Goal: Information Seeking & Learning: Learn about a topic

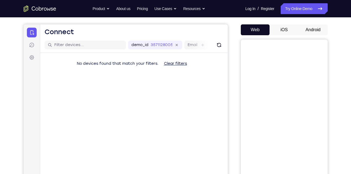
click at [321, 31] on button "Android" at bounding box center [312, 29] width 29 height 11
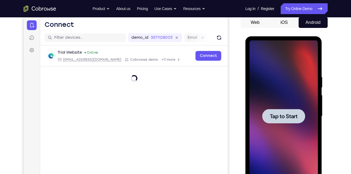
scroll to position [54, 0]
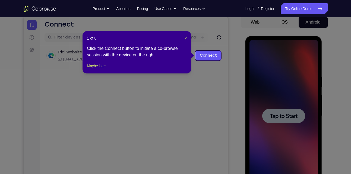
click at [280, 110] on icon at bounding box center [177, 87] width 355 height 174
click at [102, 69] on button "Maybe later" at bounding box center [96, 66] width 19 height 7
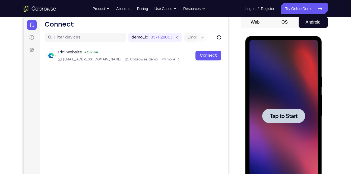
click at [278, 121] on div at bounding box center [283, 116] width 43 height 14
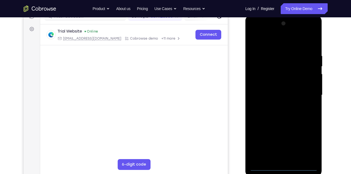
scroll to position [75, 0]
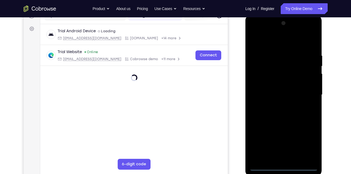
click at [282, 166] on div at bounding box center [283, 95] width 68 height 152
click at [309, 141] on div at bounding box center [283, 95] width 68 height 152
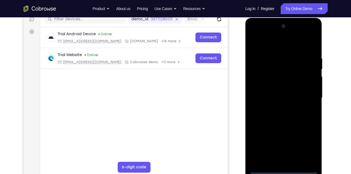
scroll to position [72, 0]
click at [270, 43] on div at bounding box center [283, 98] width 68 height 152
click at [304, 93] on div at bounding box center [283, 98] width 68 height 152
click at [277, 109] on div at bounding box center [283, 98] width 68 height 152
click at [270, 94] on div at bounding box center [283, 98] width 68 height 152
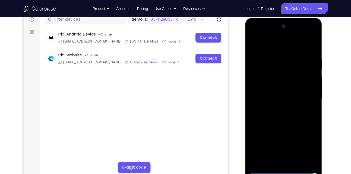
click at [277, 88] on div at bounding box center [283, 98] width 68 height 152
click at [267, 96] on div at bounding box center [283, 98] width 68 height 152
click at [275, 117] on div at bounding box center [283, 98] width 68 height 152
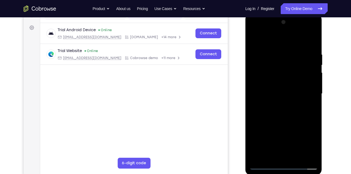
scroll to position [76, 0]
click at [279, 110] on div at bounding box center [283, 94] width 68 height 152
click at [311, 100] on div at bounding box center [283, 94] width 68 height 152
click at [264, 91] on div at bounding box center [283, 94] width 68 height 152
click at [267, 113] on div at bounding box center [283, 94] width 68 height 152
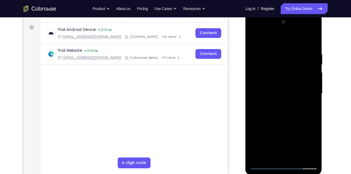
click at [312, 46] on div at bounding box center [283, 94] width 68 height 152
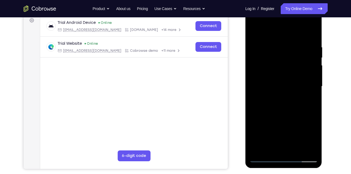
click at [296, 151] on div at bounding box center [283, 87] width 68 height 152
click at [288, 115] on div at bounding box center [283, 87] width 68 height 152
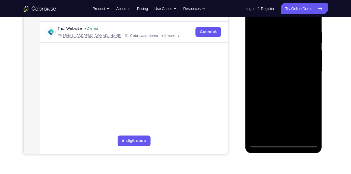
scroll to position [98, 0]
click at [262, 144] on div at bounding box center [283, 72] width 68 height 152
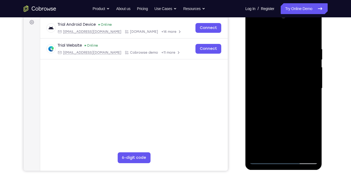
scroll to position [80, 0]
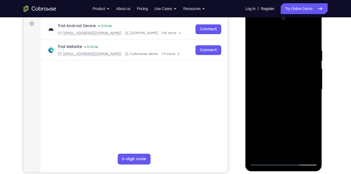
click at [315, 34] on div at bounding box center [283, 90] width 68 height 152
click at [263, 128] on div at bounding box center [283, 90] width 68 height 152
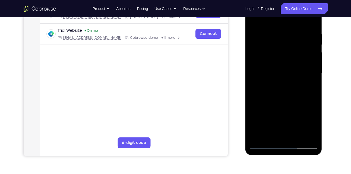
scroll to position [97, 0]
click at [279, 106] on div at bounding box center [283, 73] width 68 height 152
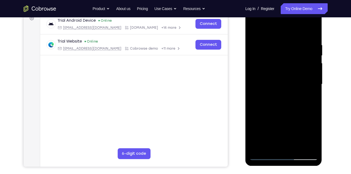
scroll to position [85, 0]
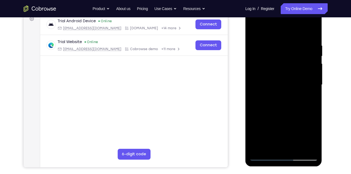
click at [254, 29] on div at bounding box center [283, 85] width 68 height 152
click at [303, 111] on div at bounding box center [283, 85] width 68 height 152
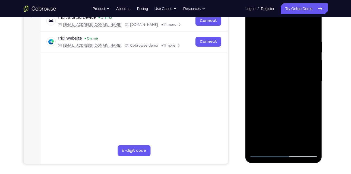
scroll to position [88, 0]
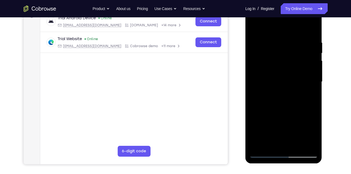
click at [254, 27] on div at bounding box center [283, 82] width 68 height 152
click at [264, 65] on div at bounding box center [283, 82] width 68 height 152
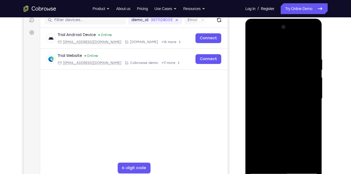
scroll to position [72, 0]
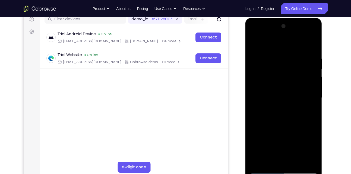
click at [284, 93] on div at bounding box center [283, 98] width 68 height 152
click at [313, 28] on div at bounding box center [283, 98] width 68 height 152
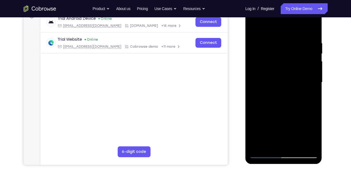
scroll to position [88, 0]
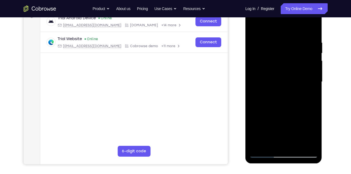
click at [267, 113] on div at bounding box center [283, 82] width 68 height 152
click at [254, 27] on div at bounding box center [283, 82] width 68 height 152
click at [255, 67] on div at bounding box center [283, 82] width 68 height 152
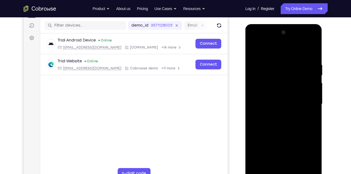
scroll to position [65, 0]
click at [309, 77] on div at bounding box center [283, 104] width 68 height 152
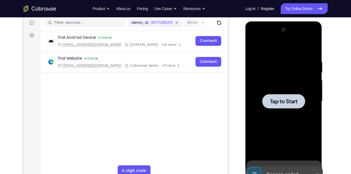
scroll to position [100, 0]
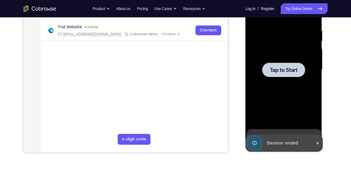
click at [287, 70] on span "Tap to Start" at bounding box center [284, 69] width 28 height 5
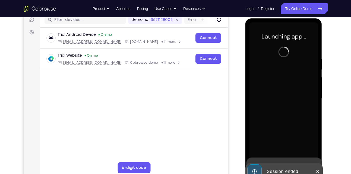
scroll to position [80, 0]
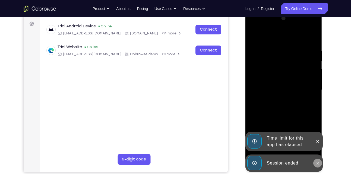
click at [317, 164] on icon at bounding box center [317, 163] width 4 height 4
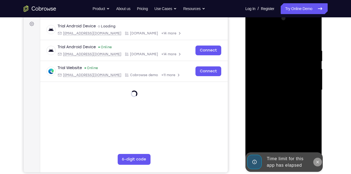
click at [317, 160] on icon at bounding box center [317, 162] width 4 height 4
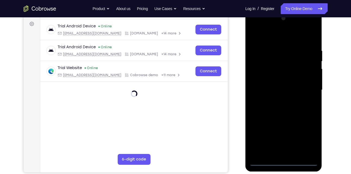
click at [285, 162] on div at bounding box center [283, 90] width 68 height 152
click at [306, 139] on div at bounding box center [283, 90] width 68 height 152
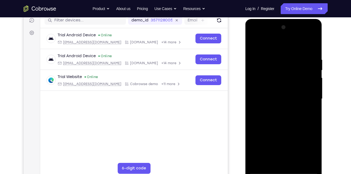
scroll to position [70, 0]
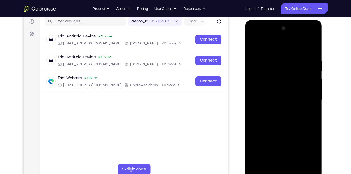
click at [282, 47] on div at bounding box center [283, 100] width 68 height 152
click at [304, 97] on div at bounding box center [283, 100] width 68 height 152
click at [276, 112] on div at bounding box center [283, 100] width 68 height 152
click at [277, 94] on div at bounding box center [283, 100] width 68 height 152
click at [278, 86] on div at bounding box center [283, 100] width 68 height 152
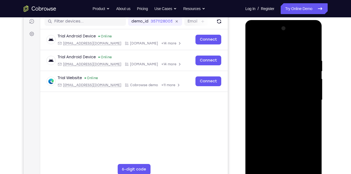
click at [280, 101] on div at bounding box center [283, 100] width 68 height 152
click at [280, 117] on div at bounding box center [283, 100] width 68 height 152
click at [311, 50] on div at bounding box center [283, 100] width 68 height 152
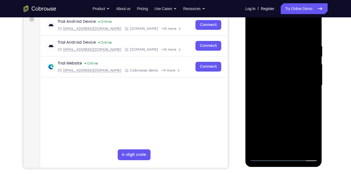
scroll to position [85, 0]
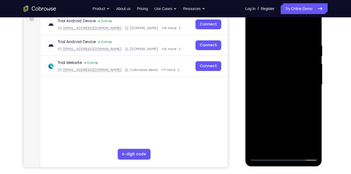
click at [274, 46] on div at bounding box center [283, 85] width 68 height 152
click at [313, 113] on div at bounding box center [283, 85] width 68 height 152
click at [307, 101] on div at bounding box center [283, 85] width 68 height 152
click at [310, 100] on div at bounding box center [283, 85] width 68 height 152
click at [253, 115] on div at bounding box center [283, 85] width 68 height 152
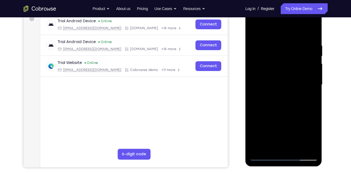
click at [311, 33] on div at bounding box center [283, 85] width 68 height 152
click at [297, 150] on div at bounding box center [283, 85] width 68 height 152
click at [283, 113] on div at bounding box center [283, 85] width 68 height 152
click at [277, 82] on div at bounding box center [283, 85] width 68 height 152
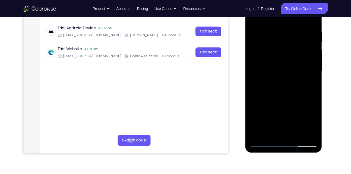
scroll to position [98, 0]
click at [281, 133] on div at bounding box center [283, 71] width 68 height 152
click at [292, 94] on div at bounding box center [283, 71] width 68 height 152
click at [275, 36] on div at bounding box center [283, 71] width 68 height 152
click at [273, 133] on div at bounding box center [283, 71] width 68 height 152
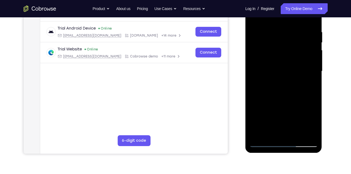
drag, startPoint x: 274, startPoint y: 100, endPoint x: 289, endPoint y: 11, distance: 90.1
click at [289, 11] on div at bounding box center [283, 71] width 68 height 152
drag, startPoint x: 283, startPoint y: 91, endPoint x: 289, endPoint y: 12, distance: 78.9
click at [289, 12] on div at bounding box center [283, 71] width 68 height 152
drag, startPoint x: 276, startPoint y: 101, endPoint x: 283, endPoint y: 16, distance: 85.1
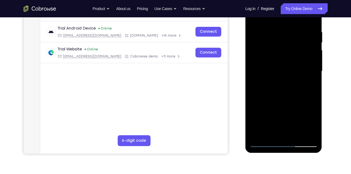
click at [283, 16] on div at bounding box center [283, 71] width 68 height 152
click at [257, 124] on div at bounding box center [283, 71] width 68 height 152
drag, startPoint x: 294, startPoint y: 102, endPoint x: 292, endPoint y: 33, distance: 69.2
click at [292, 33] on div at bounding box center [283, 71] width 68 height 152
drag, startPoint x: 283, startPoint y: 59, endPoint x: 282, endPoint y: 132, distance: 72.9
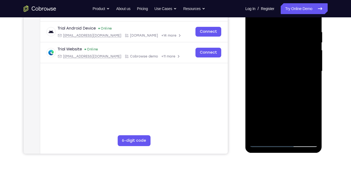
click at [282, 132] on div at bounding box center [283, 71] width 68 height 152
click at [273, 65] on div at bounding box center [283, 71] width 68 height 152
click at [306, 135] on div at bounding box center [283, 71] width 68 height 152
click at [264, 142] on div at bounding box center [283, 71] width 68 height 152
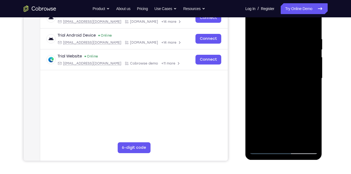
scroll to position [97, 0]
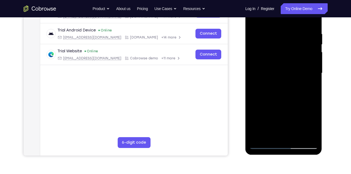
click at [269, 133] on div at bounding box center [283, 73] width 68 height 152
click at [254, 115] on div at bounding box center [283, 73] width 68 height 152
click at [308, 113] on div at bounding box center [283, 73] width 68 height 152
click at [270, 125] on div at bounding box center [283, 73] width 68 height 152
click at [282, 97] on div at bounding box center [283, 73] width 68 height 152
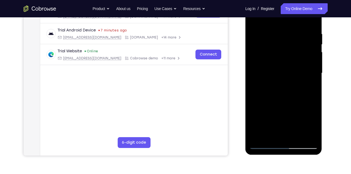
click at [282, 97] on div at bounding box center [283, 73] width 68 height 152
click at [309, 86] on div at bounding box center [283, 73] width 68 height 152
click at [264, 62] on div at bounding box center [283, 73] width 68 height 152
click at [270, 109] on div at bounding box center [283, 73] width 68 height 152
click at [273, 69] on div at bounding box center [283, 73] width 68 height 152
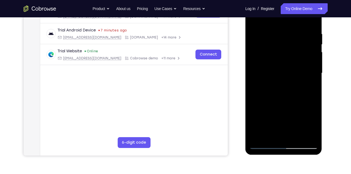
click at [275, 134] on div at bounding box center [283, 73] width 68 height 152
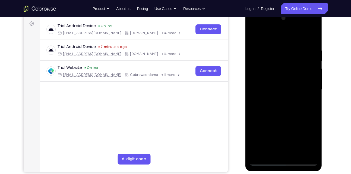
scroll to position [79, 0]
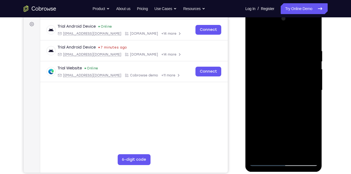
click at [254, 37] on div at bounding box center [283, 90] width 68 height 152
click at [255, 34] on div at bounding box center [283, 90] width 68 height 152
click at [313, 33] on div at bounding box center [283, 90] width 68 height 152
drag, startPoint x: 301, startPoint y: 120, endPoint x: 299, endPoint y: 69, distance: 50.7
click at [299, 69] on div at bounding box center [283, 90] width 68 height 152
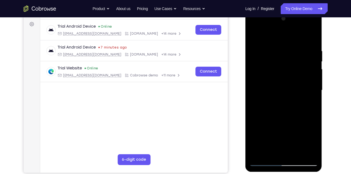
click at [267, 107] on div at bounding box center [283, 90] width 68 height 152
drag, startPoint x: 295, startPoint y: 55, endPoint x: 289, endPoint y: 108, distance: 53.8
click at [289, 108] on div at bounding box center [283, 90] width 68 height 152
click at [254, 34] on div at bounding box center [283, 90] width 68 height 152
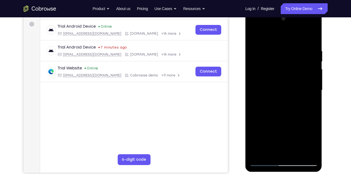
drag, startPoint x: 284, startPoint y: 69, endPoint x: 290, endPoint y: 113, distance: 45.1
click at [290, 113] on div at bounding box center [283, 90] width 68 height 152
drag, startPoint x: 292, startPoint y: 70, endPoint x: 288, endPoint y: 148, distance: 77.9
click at [288, 148] on div at bounding box center [283, 90] width 68 height 152
drag, startPoint x: 282, startPoint y: 105, endPoint x: 281, endPoint y: 41, distance: 64.5
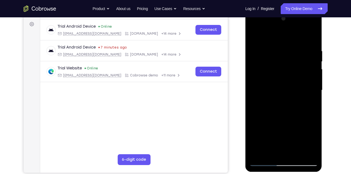
click at [281, 41] on div at bounding box center [283, 90] width 68 height 152
drag, startPoint x: 281, startPoint y: 113, endPoint x: 280, endPoint y: 48, distance: 64.3
click at [280, 48] on div at bounding box center [283, 90] width 68 height 152
drag, startPoint x: 290, startPoint y: 108, endPoint x: 285, endPoint y: 14, distance: 94.0
click at [285, 14] on div at bounding box center [283, 90] width 68 height 152
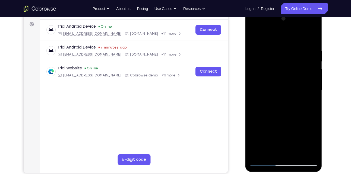
drag, startPoint x: 285, startPoint y: 84, endPoint x: 283, endPoint y: 3, distance: 80.8
click at [283, 10] on html "Online web based iOS Simulators and Android Emulators. Run iPhone, iPad, Mobile…" at bounding box center [283, 91] width 77 height 163
drag, startPoint x: 279, startPoint y: 67, endPoint x: 263, endPoint y: 20, distance: 49.5
click at [263, 20] on div at bounding box center [283, 90] width 68 height 152
drag, startPoint x: 284, startPoint y: 93, endPoint x: 271, endPoint y: 10, distance: 83.5
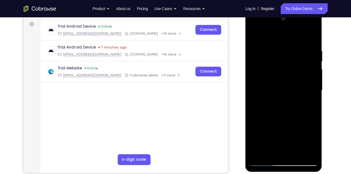
click at [271, 10] on div at bounding box center [283, 91] width 77 height 162
drag, startPoint x: 274, startPoint y: 76, endPoint x: 281, endPoint y: 15, distance: 61.9
click at [281, 15] on div at bounding box center [283, 90] width 68 height 152
drag, startPoint x: 293, startPoint y: 115, endPoint x: 286, endPoint y: 53, distance: 62.3
click at [286, 53] on div at bounding box center [283, 90] width 68 height 152
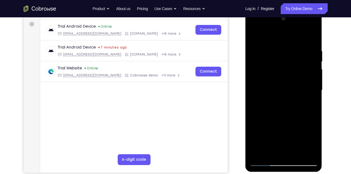
drag, startPoint x: 290, startPoint y: 96, endPoint x: 290, endPoint y: 3, distance: 92.7
click at [290, 10] on html "Online web based iOS Simulators and Android Emulators. Run iPhone, iPad, Mobile…" at bounding box center [283, 91] width 77 height 163
drag, startPoint x: 283, startPoint y: 118, endPoint x: 289, endPoint y: 40, distance: 78.4
click at [289, 40] on div at bounding box center [283, 90] width 68 height 152
drag, startPoint x: 305, startPoint y: 115, endPoint x: 304, endPoint y: 61, distance: 54.0
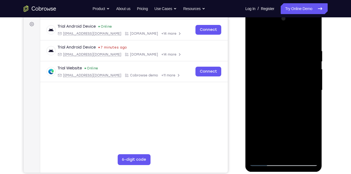
click at [304, 61] on div at bounding box center [283, 90] width 68 height 152
click at [315, 69] on div at bounding box center [283, 90] width 68 height 152
drag, startPoint x: 298, startPoint y: 127, endPoint x: 297, endPoint y: 40, distance: 86.8
click at [297, 40] on div at bounding box center [283, 90] width 68 height 152
drag, startPoint x: 290, startPoint y: 124, endPoint x: 289, endPoint y: 40, distance: 84.6
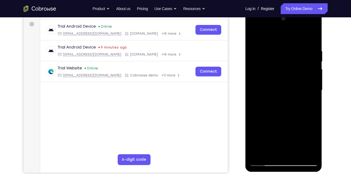
click at [289, 40] on div at bounding box center [283, 90] width 68 height 152
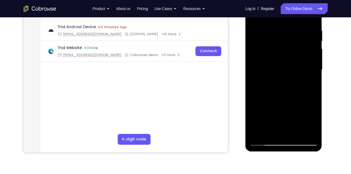
scroll to position [101, 0]
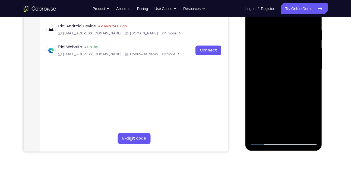
drag, startPoint x: 291, startPoint y: 88, endPoint x: 290, endPoint y: 67, distance: 20.9
click at [290, 67] on div at bounding box center [283, 69] width 68 height 152
drag, startPoint x: 284, startPoint y: 89, endPoint x: 284, endPoint y: 3, distance: 85.4
click at [284, 3] on div at bounding box center [283, 69] width 68 height 152
drag, startPoint x: 289, startPoint y: 87, endPoint x: 294, endPoint y: 3, distance: 84.2
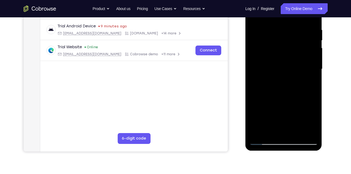
click at [294, 3] on div at bounding box center [283, 69] width 68 height 152
drag, startPoint x: 287, startPoint y: 84, endPoint x: 300, endPoint y: 3, distance: 81.8
click at [300, 3] on div at bounding box center [283, 69] width 68 height 152
drag, startPoint x: 302, startPoint y: 82, endPoint x: 306, endPoint y: 3, distance: 78.8
click at [306, 3] on div at bounding box center [283, 69] width 68 height 152
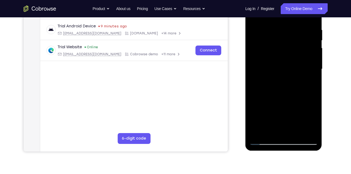
drag, startPoint x: 280, startPoint y: 91, endPoint x: 290, endPoint y: 4, distance: 87.1
click at [290, 4] on div at bounding box center [283, 69] width 68 height 152
click at [309, 133] on div at bounding box center [283, 69] width 68 height 152
drag, startPoint x: 304, startPoint y: 53, endPoint x: 299, endPoint y: 123, distance: 70.4
click at [299, 123] on div at bounding box center [283, 69] width 68 height 152
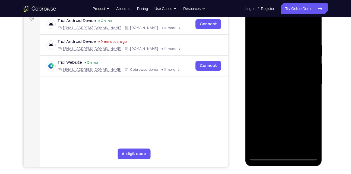
scroll to position [84, 0]
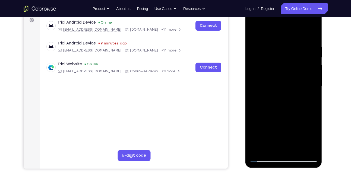
click at [257, 150] on div at bounding box center [283, 86] width 68 height 152
drag, startPoint x: 291, startPoint y: 91, endPoint x: 290, endPoint y: 162, distance: 71.6
click at [290, 162] on div at bounding box center [283, 87] width 77 height 162
drag, startPoint x: 295, startPoint y: 97, endPoint x: 289, endPoint y: 14, distance: 83.4
click at [289, 14] on div at bounding box center [283, 86] width 68 height 152
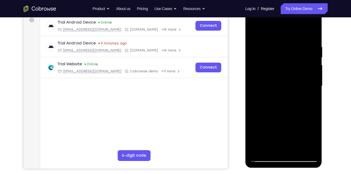
drag, startPoint x: 296, startPoint y: 113, endPoint x: 304, endPoint y: 3, distance: 109.6
click at [304, 6] on html "Online web based iOS Simulators and Android Emulators. Run iPhone, iPad, Mobile…" at bounding box center [283, 87] width 77 height 163
click at [311, 149] on div at bounding box center [283, 86] width 68 height 152
click at [294, 149] on div at bounding box center [283, 86] width 68 height 152
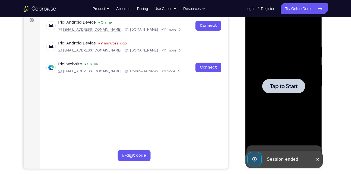
click at [294, 91] on div at bounding box center [283, 86] width 43 height 14
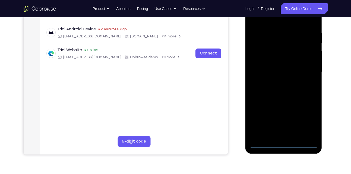
scroll to position [98, 0]
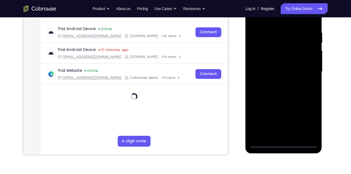
click at [286, 142] on div at bounding box center [283, 72] width 68 height 152
click at [308, 120] on div at bounding box center [283, 72] width 68 height 152
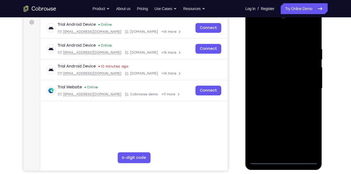
scroll to position [81, 0]
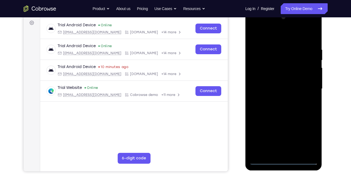
click at [287, 42] on div at bounding box center [283, 89] width 68 height 152
click at [286, 36] on div at bounding box center [283, 89] width 68 height 152
click at [309, 87] on div at bounding box center [283, 89] width 68 height 152
click at [278, 98] on div at bounding box center [283, 89] width 68 height 152
click at [278, 86] on div at bounding box center [283, 89] width 68 height 152
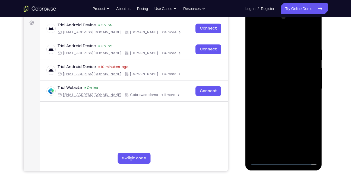
click at [272, 79] on div at bounding box center [283, 89] width 68 height 152
click at [313, 77] on div at bounding box center [283, 89] width 68 height 152
click at [293, 89] on div at bounding box center [283, 89] width 68 height 152
click at [283, 107] on div at bounding box center [283, 89] width 68 height 152
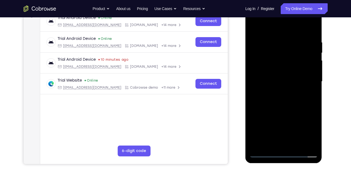
scroll to position [88, 0]
click at [312, 32] on div at bounding box center [283, 81] width 68 height 152
drag, startPoint x: 279, startPoint y: 91, endPoint x: 289, endPoint y: 18, distance: 73.7
click at [289, 18] on div at bounding box center [283, 81] width 68 height 152
drag, startPoint x: 280, startPoint y: 92, endPoint x: 295, endPoint y: 3, distance: 89.6
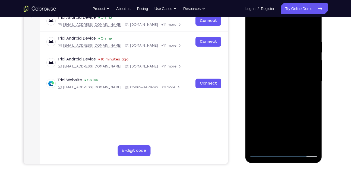
click at [295, 3] on div at bounding box center [283, 82] width 77 height 162
drag, startPoint x: 294, startPoint y: 91, endPoint x: 310, endPoint y: 3, distance: 88.7
click at [310, 3] on div at bounding box center [283, 82] width 77 height 162
drag, startPoint x: 285, startPoint y: 94, endPoint x: 284, endPoint y: 9, distance: 85.4
click at [284, 9] on div at bounding box center [283, 81] width 68 height 152
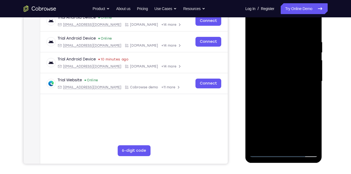
drag, startPoint x: 295, startPoint y: 129, endPoint x: 294, endPoint y: 39, distance: 89.8
click at [294, 39] on div at bounding box center [283, 81] width 68 height 152
drag, startPoint x: 290, startPoint y: 99, endPoint x: 290, endPoint y: 40, distance: 58.6
click at [290, 40] on div at bounding box center [283, 81] width 68 height 152
drag, startPoint x: 298, startPoint y: 116, endPoint x: 292, endPoint y: 9, distance: 106.7
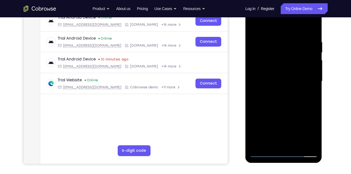
click at [292, 9] on div at bounding box center [283, 81] width 68 height 152
drag, startPoint x: 295, startPoint y: 97, endPoint x: 295, endPoint y: 3, distance: 93.5
click at [295, 3] on div at bounding box center [283, 82] width 77 height 162
click at [296, 145] on div at bounding box center [283, 81] width 68 height 152
click at [288, 107] on div at bounding box center [283, 81] width 68 height 152
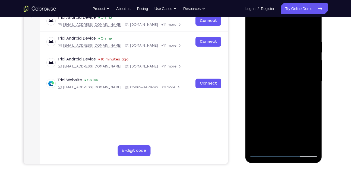
click at [289, 91] on div at bounding box center [283, 81] width 68 height 152
drag, startPoint x: 293, startPoint y: 119, endPoint x: 298, endPoint y: 49, distance: 70.1
click at [298, 49] on div at bounding box center [283, 81] width 68 height 152
drag, startPoint x: 284, startPoint y: 102, endPoint x: 287, endPoint y: 39, distance: 63.2
click at [287, 39] on div at bounding box center [283, 81] width 68 height 152
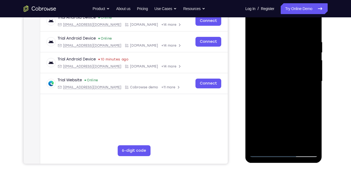
drag, startPoint x: 303, startPoint y: 107, endPoint x: 298, endPoint y: 15, distance: 91.8
click at [298, 15] on div at bounding box center [283, 81] width 68 height 152
drag, startPoint x: 295, startPoint y: 121, endPoint x: 289, endPoint y: 56, distance: 64.9
click at [289, 56] on div at bounding box center [283, 81] width 68 height 152
drag, startPoint x: 303, startPoint y: 114, endPoint x: 290, endPoint y: 10, distance: 105.2
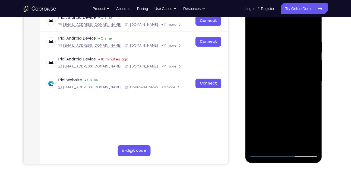
click at [290, 10] on div at bounding box center [283, 81] width 68 height 152
click at [254, 25] on div at bounding box center [283, 81] width 68 height 152
click at [297, 142] on div at bounding box center [283, 81] width 68 height 152
drag, startPoint x: 294, startPoint y: 83, endPoint x: 291, endPoint y: 166, distance: 82.8
click at [291, 164] on html "Online web based iOS Simulators and Android Emulators. Run iPhone, iPad, Mobile…" at bounding box center [283, 82] width 77 height 163
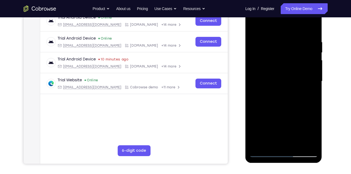
drag, startPoint x: 290, startPoint y: 88, endPoint x: 268, endPoint y: 166, distance: 80.4
click at [268, 164] on html "Online web based iOS Simulators and Android Emulators. Run iPhone, iPad, Mobile…" at bounding box center [283, 82] width 77 height 163
drag, startPoint x: 293, startPoint y: 85, endPoint x: 301, endPoint y: 163, distance: 78.0
click at [301, 163] on div at bounding box center [283, 82] width 77 height 162
click at [256, 24] on div at bounding box center [283, 81] width 68 height 152
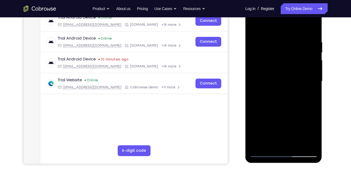
drag, startPoint x: 271, startPoint y: 64, endPoint x: 280, endPoint y: 150, distance: 86.9
click at [280, 150] on div at bounding box center [283, 81] width 68 height 152
drag, startPoint x: 279, startPoint y: 79, endPoint x: 278, endPoint y: 158, distance: 78.4
click at [278, 158] on div at bounding box center [283, 82] width 77 height 162
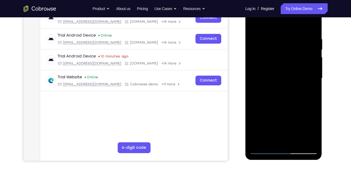
scroll to position [92, 0]
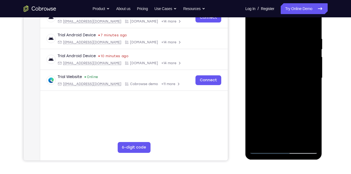
click at [313, 92] on div at bounding box center [283, 78] width 68 height 152
drag, startPoint x: 291, startPoint y: 94, endPoint x: 287, endPoint y: 11, distance: 83.1
click at [287, 11] on div at bounding box center [283, 78] width 68 height 152
drag, startPoint x: 289, startPoint y: 101, endPoint x: 286, endPoint y: 3, distance: 98.2
click at [286, 3] on div at bounding box center [283, 78] width 68 height 152
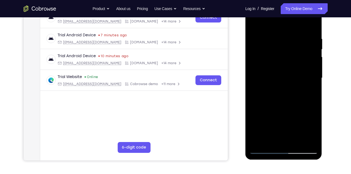
drag, startPoint x: 292, startPoint y: 102, endPoint x: 300, endPoint y: 3, distance: 99.3
click at [300, 3] on div at bounding box center [283, 78] width 68 height 152
drag, startPoint x: 290, startPoint y: 90, endPoint x: 294, endPoint y: 3, distance: 86.9
click at [294, 3] on div at bounding box center [283, 78] width 68 height 152
drag, startPoint x: 291, startPoint y: 94, endPoint x: 289, endPoint y: 28, distance: 65.4
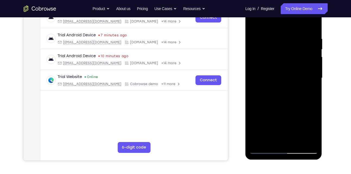
click at [289, 28] on div at bounding box center [283, 78] width 68 height 152
drag, startPoint x: 294, startPoint y: 107, endPoint x: 295, endPoint y: 16, distance: 90.6
click at [295, 16] on div at bounding box center [283, 78] width 68 height 152
drag, startPoint x: 294, startPoint y: 114, endPoint x: 291, endPoint y: 86, distance: 27.8
click at [291, 86] on div at bounding box center [283, 78] width 68 height 152
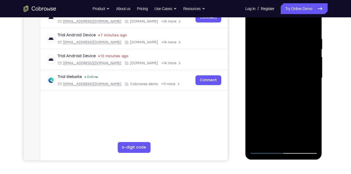
drag, startPoint x: 279, startPoint y: 104, endPoint x: 283, endPoint y: 26, distance: 78.7
click at [283, 26] on div at bounding box center [283, 78] width 68 height 152
drag, startPoint x: 276, startPoint y: 87, endPoint x: 275, endPoint y: 59, distance: 27.9
click at [275, 59] on div at bounding box center [283, 78] width 68 height 152
drag, startPoint x: 300, startPoint y: 124, endPoint x: 304, endPoint y: 50, distance: 73.6
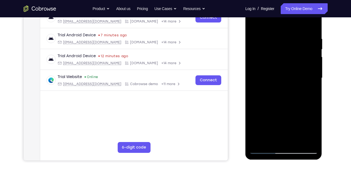
click at [304, 50] on div at bounding box center [283, 78] width 68 height 152
drag, startPoint x: 296, startPoint y: 89, endPoint x: 290, endPoint y: 22, distance: 68.0
click at [290, 22] on div at bounding box center [283, 78] width 68 height 152
drag, startPoint x: 286, startPoint y: 102, endPoint x: 286, endPoint y: 28, distance: 73.5
click at [286, 28] on div at bounding box center [283, 78] width 68 height 152
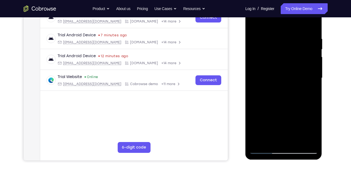
click at [283, 140] on div at bounding box center [283, 78] width 68 height 152
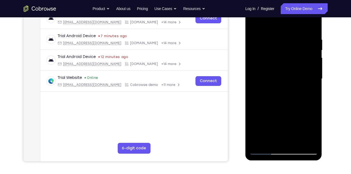
scroll to position [92, 0]
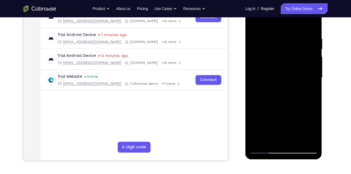
drag, startPoint x: 279, startPoint y: 93, endPoint x: 276, endPoint y: 17, distance: 75.7
click at [276, 17] on div at bounding box center [283, 78] width 68 height 152
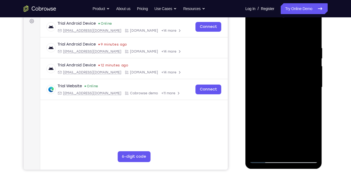
scroll to position [82, 0]
drag, startPoint x: 284, startPoint y: 114, endPoint x: 273, endPoint y: 65, distance: 50.2
click at [273, 65] on div at bounding box center [283, 88] width 68 height 152
drag, startPoint x: 273, startPoint y: 65, endPoint x: 281, endPoint y: 3, distance: 62.1
click at [281, 8] on html "Online web based iOS Simulators and Android Emulators. Run iPhone, iPad, Mobile…" at bounding box center [283, 89] width 77 height 163
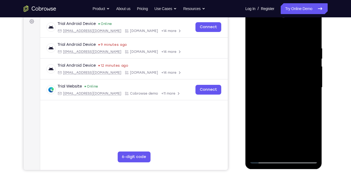
drag, startPoint x: 285, startPoint y: 116, endPoint x: 279, endPoint y: 72, distance: 44.0
click at [279, 72] on div at bounding box center [283, 88] width 68 height 152
drag, startPoint x: 279, startPoint y: 72, endPoint x: 279, endPoint y: 3, distance: 68.6
click at [279, 8] on html "Online web based iOS Simulators and Android Emulators. Run iPhone, iPad, Mobile…" at bounding box center [283, 89] width 77 height 163
drag, startPoint x: 284, startPoint y: 111, endPoint x: 275, endPoint y: 51, distance: 60.9
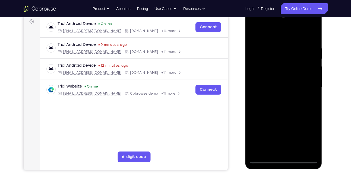
click at [275, 51] on div at bounding box center [283, 88] width 68 height 152
drag, startPoint x: 283, startPoint y: 116, endPoint x: 274, endPoint y: 56, distance: 61.1
click at [274, 56] on div at bounding box center [283, 88] width 68 height 152
drag, startPoint x: 283, startPoint y: 101, endPoint x: 272, endPoint y: 31, distance: 69.9
click at [272, 31] on div at bounding box center [283, 88] width 68 height 152
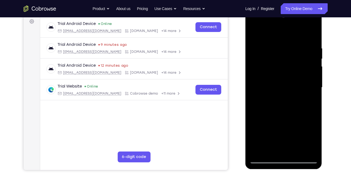
drag, startPoint x: 274, startPoint y: 97, endPoint x: 272, endPoint y: 47, distance: 49.7
click at [272, 47] on div at bounding box center [283, 88] width 68 height 152
drag, startPoint x: 280, startPoint y: 78, endPoint x: 282, endPoint y: 3, distance: 74.3
click at [282, 8] on html "Online web based iOS Simulators and Android Emulators. Run iPhone, iPad, Mobile…" at bounding box center [283, 89] width 77 height 163
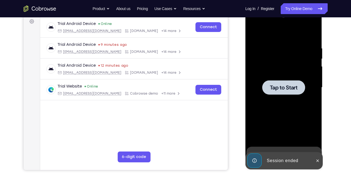
scroll to position [79, 0]
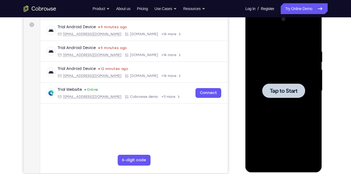
click at [283, 92] on span "Tap to Start" at bounding box center [284, 90] width 28 height 5
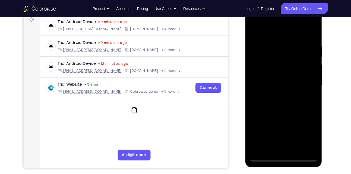
scroll to position [84, 0]
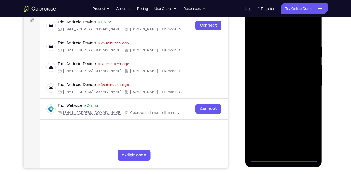
click at [284, 156] on div at bounding box center [283, 86] width 68 height 152
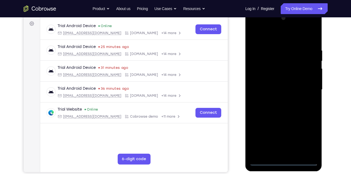
scroll to position [81, 0]
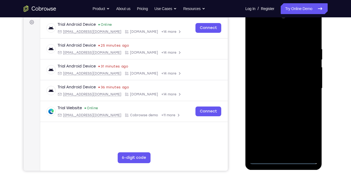
click at [283, 160] on div at bounding box center [283, 88] width 68 height 152
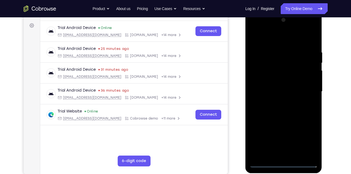
scroll to position [78, 0]
click at [306, 139] on div at bounding box center [283, 92] width 68 height 152
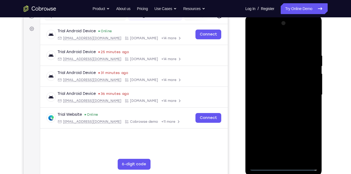
scroll to position [75, 0]
click at [273, 44] on div at bounding box center [283, 95] width 68 height 152
click at [306, 95] on div at bounding box center [283, 95] width 68 height 152
click at [276, 104] on div at bounding box center [283, 95] width 68 height 152
click at [264, 90] on div at bounding box center [283, 95] width 68 height 152
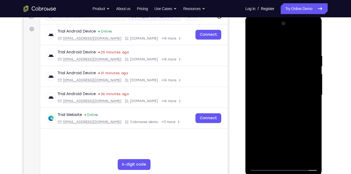
click at [262, 83] on div at bounding box center [283, 95] width 68 height 152
click at [275, 94] on div at bounding box center [283, 95] width 68 height 152
click at [269, 111] on div at bounding box center [283, 95] width 68 height 152
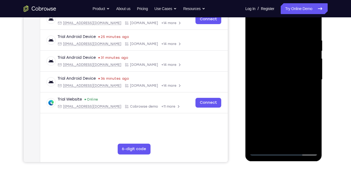
scroll to position [92, 0]
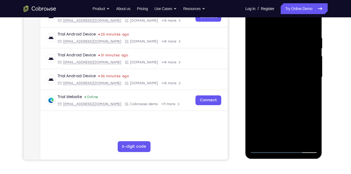
click at [313, 29] on div at bounding box center [283, 77] width 68 height 152
click at [298, 142] on div at bounding box center [283, 77] width 68 height 152
click at [283, 104] on div at bounding box center [283, 77] width 68 height 152
click at [253, 21] on div at bounding box center [283, 77] width 68 height 152
click at [313, 22] on div at bounding box center [283, 77] width 68 height 152
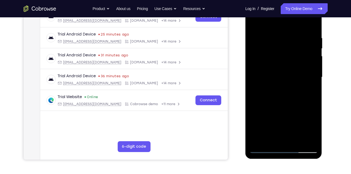
click at [265, 115] on div at bounding box center [283, 77] width 68 height 152
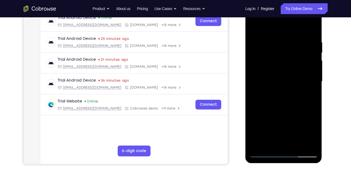
scroll to position [87, 0]
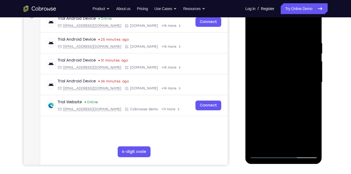
drag, startPoint x: 282, startPoint y: 111, endPoint x: 288, endPoint y: 4, distance: 107.3
click at [288, 4] on div at bounding box center [283, 83] width 77 height 162
drag, startPoint x: 275, startPoint y: 77, endPoint x: 521, endPoint y: 18, distance: 252.9
click at [275, 15] on div at bounding box center [283, 83] width 68 height 152
drag, startPoint x: 281, startPoint y: 80, endPoint x: 284, endPoint y: -1, distance: 81.4
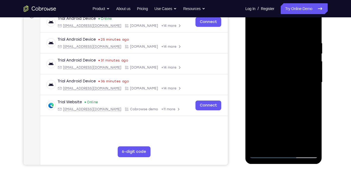
click at [284, 2] on html "Online web based iOS Simulators and Android Emulators. Run iPhone, iPad, Mobile…" at bounding box center [283, 83] width 77 height 163
click at [266, 94] on div at bounding box center [283, 83] width 68 height 152
click at [255, 28] on div at bounding box center [283, 83] width 68 height 152
click at [285, 110] on div at bounding box center [283, 83] width 68 height 152
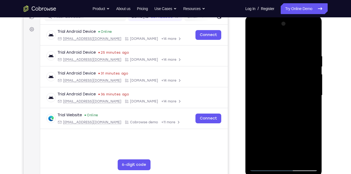
scroll to position [80, 0]
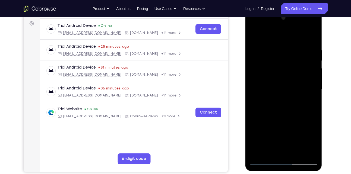
click at [252, 34] on div at bounding box center [283, 90] width 68 height 152
drag, startPoint x: 288, startPoint y: 113, endPoint x: 289, endPoint y: 27, distance: 86.8
click at [289, 27] on div at bounding box center [283, 90] width 68 height 152
drag, startPoint x: 275, startPoint y: 56, endPoint x: 280, endPoint y: 120, distance: 64.2
click at [280, 120] on div at bounding box center [283, 90] width 68 height 152
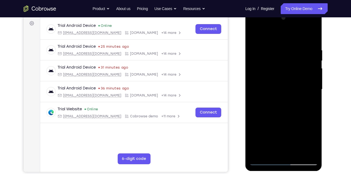
click at [259, 69] on div at bounding box center [283, 90] width 68 height 152
click at [254, 34] on div at bounding box center [283, 90] width 68 height 152
drag, startPoint x: 280, startPoint y: 121, endPoint x: 283, endPoint y: 43, distance: 77.9
click at [283, 43] on div at bounding box center [283, 90] width 68 height 152
click at [303, 49] on div at bounding box center [283, 90] width 68 height 152
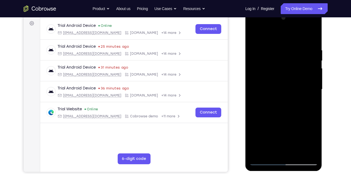
click at [254, 34] on div at bounding box center [283, 90] width 68 height 152
click at [301, 95] on div at bounding box center [283, 90] width 68 height 152
click at [253, 33] on div at bounding box center [283, 90] width 68 height 152
drag, startPoint x: 275, startPoint y: 100, endPoint x: 287, endPoint y: 16, distance: 84.7
click at [287, 16] on div at bounding box center [283, 90] width 68 height 152
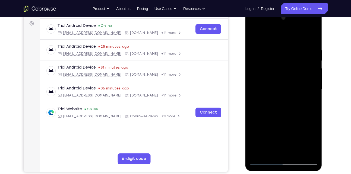
click at [306, 102] on div at bounding box center [283, 90] width 68 height 152
drag, startPoint x: 303, startPoint y: 117, endPoint x: 294, endPoint y: 157, distance: 40.2
click at [294, 157] on div at bounding box center [283, 90] width 68 height 152
click at [255, 34] on div at bounding box center [283, 90] width 68 height 152
drag, startPoint x: 277, startPoint y: 136, endPoint x: 293, endPoint y: 31, distance: 105.8
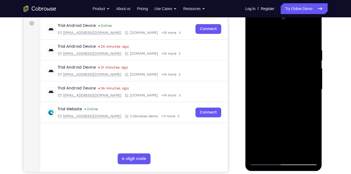
click at [293, 31] on div at bounding box center [283, 90] width 68 height 152
drag, startPoint x: 285, startPoint y: 123, endPoint x: 288, endPoint y: 44, distance: 78.4
click at [288, 44] on div at bounding box center [283, 90] width 68 height 152
click at [285, 106] on div at bounding box center [283, 90] width 68 height 152
click at [255, 33] on div at bounding box center [283, 90] width 68 height 152
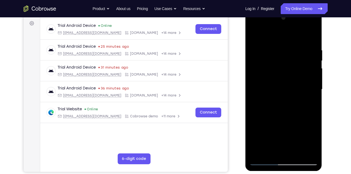
drag, startPoint x: 310, startPoint y: 127, endPoint x: 314, endPoint y: 52, distance: 74.7
click at [314, 52] on div at bounding box center [283, 90] width 68 height 152
drag, startPoint x: 304, startPoint y: 123, endPoint x: 313, endPoint y: 50, distance: 74.4
click at [313, 50] on div at bounding box center [283, 90] width 68 height 152
click at [305, 99] on div at bounding box center [283, 90] width 68 height 152
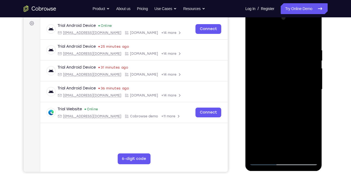
drag, startPoint x: 285, startPoint y: 79, endPoint x: 285, endPoint y: 130, distance: 50.4
click at [285, 130] on div at bounding box center [283, 90] width 68 height 152
click at [253, 31] on div at bounding box center [283, 90] width 68 height 152
click at [255, 34] on div at bounding box center [283, 90] width 68 height 152
click at [269, 117] on div at bounding box center [283, 90] width 68 height 152
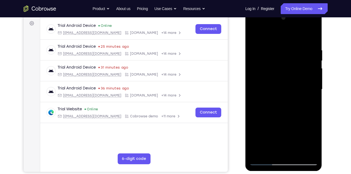
drag, startPoint x: 276, startPoint y: 67, endPoint x: 269, endPoint y: 43, distance: 25.3
click at [269, 43] on div at bounding box center [283, 90] width 68 height 152
click at [266, 111] on div at bounding box center [283, 90] width 68 height 152
drag, startPoint x: 279, startPoint y: 51, endPoint x: 277, endPoint y: 128, distance: 76.8
click at [277, 128] on div at bounding box center [283, 90] width 68 height 152
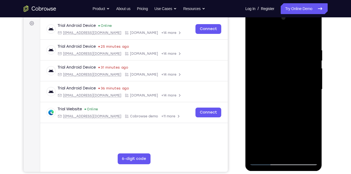
click at [257, 49] on div at bounding box center [283, 90] width 68 height 152
click at [253, 34] on div at bounding box center [283, 90] width 68 height 152
click at [270, 116] on div at bounding box center [283, 90] width 68 height 152
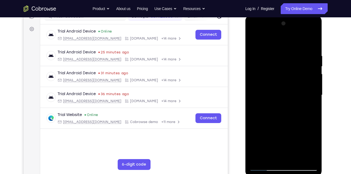
scroll to position [74, 0]
click at [254, 39] on div at bounding box center [283, 96] width 68 height 152
click at [270, 56] on div at bounding box center [283, 96] width 68 height 152
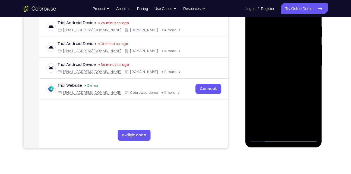
scroll to position [104, 0]
click at [275, 87] on div at bounding box center [283, 66] width 68 height 152
drag, startPoint x: 289, startPoint y: 96, endPoint x: 288, endPoint y: 28, distance: 67.8
click at [288, 28] on div at bounding box center [283, 66] width 68 height 152
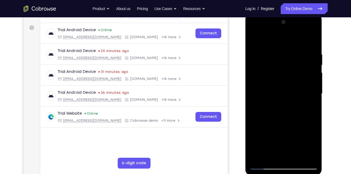
scroll to position [75, 0]
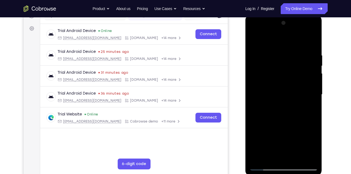
click at [251, 39] on div at bounding box center [283, 95] width 68 height 152
click at [253, 39] on div at bounding box center [283, 95] width 68 height 152
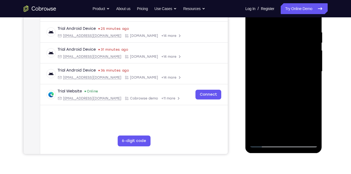
scroll to position [98, 0]
click at [258, 134] on div at bounding box center [283, 71] width 68 height 152
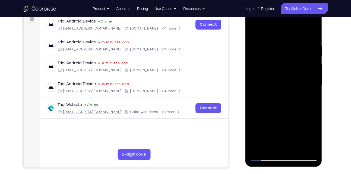
scroll to position [84, 0]
drag, startPoint x: 270, startPoint y: 72, endPoint x: 281, endPoint y: 138, distance: 66.5
click at [281, 138] on div at bounding box center [283, 85] width 68 height 152
drag, startPoint x: 281, startPoint y: 76, endPoint x: 278, endPoint y: 154, distance: 77.6
click at [278, 154] on div at bounding box center [283, 85] width 68 height 152
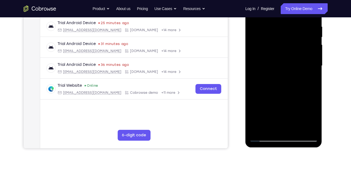
scroll to position [107, 0]
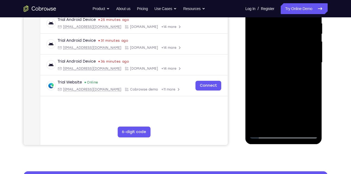
click at [283, 126] on div at bounding box center [283, 63] width 68 height 152
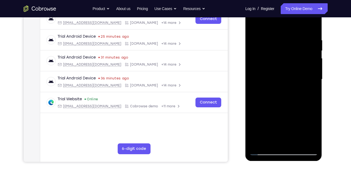
scroll to position [90, 0]
click at [263, 120] on div at bounding box center [283, 80] width 68 height 152
drag, startPoint x: 277, startPoint y: 111, endPoint x: 279, endPoint y: 49, distance: 62.1
click at [279, 49] on div at bounding box center [283, 80] width 68 height 152
click at [283, 68] on div at bounding box center [283, 80] width 68 height 152
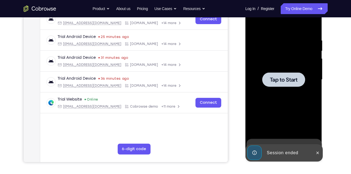
click at [277, 75] on div at bounding box center [283, 79] width 43 height 14
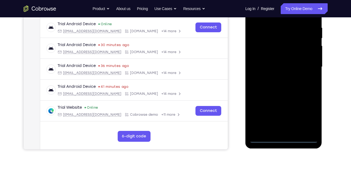
scroll to position [103, 0]
click at [280, 141] on div at bounding box center [283, 67] width 68 height 152
click at [309, 116] on div at bounding box center [283, 67] width 68 height 152
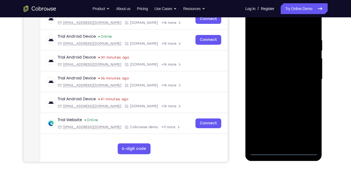
scroll to position [95, 0]
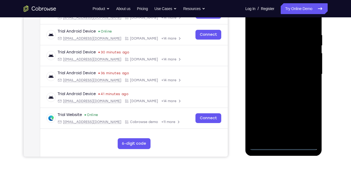
click at [269, 22] on div at bounding box center [283, 74] width 68 height 152
click at [303, 72] on div at bounding box center [283, 74] width 68 height 152
click at [276, 86] on div at bounding box center [283, 74] width 68 height 152
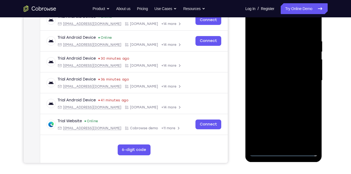
scroll to position [89, 0]
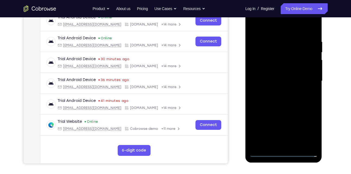
click at [272, 78] on div at bounding box center [283, 81] width 68 height 152
click at [274, 70] on div at bounding box center [283, 81] width 68 height 152
click at [275, 81] on div at bounding box center [283, 81] width 68 height 152
click at [276, 99] on div at bounding box center [283, 81] width 68 height 152
click at [311, 34] on div at bounding box center [283, 81] width 68 height 152
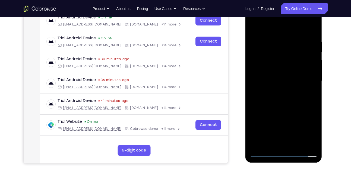
click at [283, 144] on div at bounding box center [283, 81] width 68 height 152
click at [262, 121] on div at bounding box center [283, 81] width 68 height 152
click at [296, 61] on div at bounding box center [283, 81] width 68 height 152
click at [253, 27] on div at bounding box center [283, 81] width 68 height 152
click at [280, 44] on div at bounding box center [283, 81] width 68 height 152
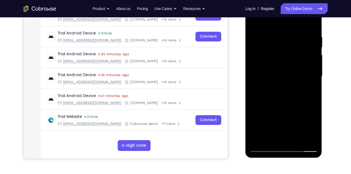
scroll to position [94, 0]
click at [297, 137] on div at bounding box center [283, 76] width 68 height 152
click at [297, 138] on div at bounding box center [283, 76] width 68 height 152
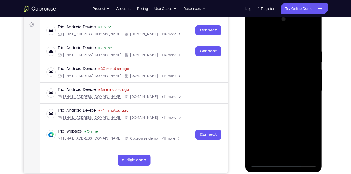
scroll to position [78, 0]
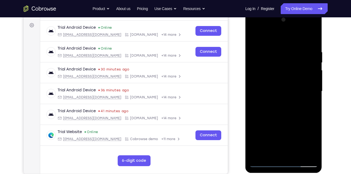
click at [283, 119] on div at bounding box center [283, 91] width 68 height 152
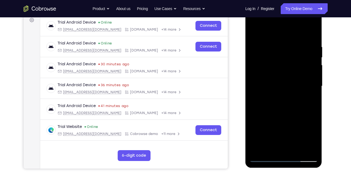
scroll to position [84, 0]
click at [261, 159] on div at bounding box center [283, 86] width 68 height 152
click at [263, 123] on div at bounding box center [283, 86] width 68 height 152
click at [312, 134] on div at bounding box center [283, 86] width 68 height 152
drag, startPoint x: 288, startPoint y: 133, endPoint x: 284, endPoint y: 25, distance: 107.7
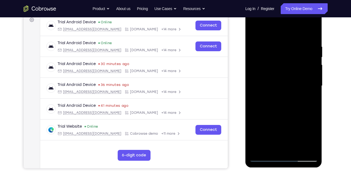
click at [284, 25] on div at bounding box center [283, 86] width 68 height 152
click at [254, 29] on div at bounding box center [283, 86] width 68 height 152
click at [255, 29] on div at bounding box center [283, 86] width 68 height 152
drag, startPoint x: 283, startPoint y: 108, endPoint x: 280, endPoint y: 24, distance: 83.8
click at [280, 24] on div at bounding box center [283, 86] width 68 height 152
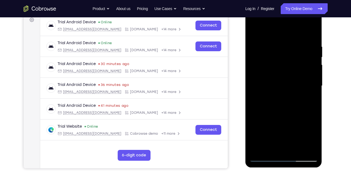
click at [287, 65] on div at bounding box center [283, 86] width 68 height 152
click at [314, 103] on div at bounding box center [283, 86] width 68 height 152
click at [255, 32] on div at bounding box center [283, 86] width 68 height 152
drag, startPoint x: 288, startPoint y: 49, endPoint x: 273, endPoint y: 169, distance: 121.3
click at [273, 169] on html "Online web based iOS Simulators and Android Emulators. Run iPhone, iPad, Mobile…" at bounding box center [283, 87] width 77 height 163
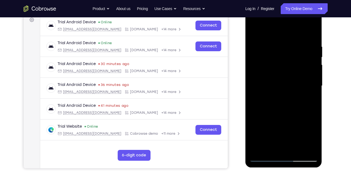
click at [281, 50] on div at bounding box center [283, 86] width 68 height 152
click at [260, 149] on div at bounding box center [283, 86] width 68 height 152
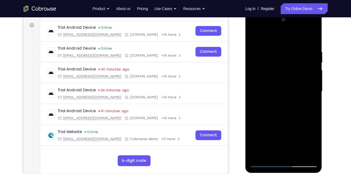
scroll to position [82, 0]
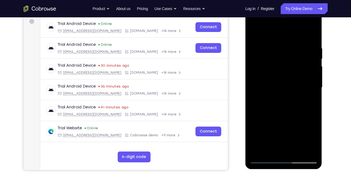
click at [257, 44] on div at bounding box center [283, 88] width 68 height 152
click at [305, 115] on div at bounding box center [283, 88] width 68 height 152
click at [307, 114] on div at bounding box center [283, 88] width 68 height 152
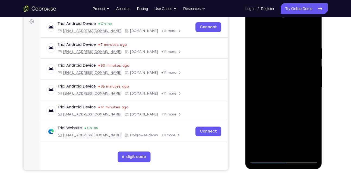
click at [302, 106] on div at bounding box center [283, 88] width 68 height 152
click at [303, 106] on div at bounding box center [283, 88] width 68 height 152
click at [312, 34] on div at bounding box center [283, 88] width 68 height 152
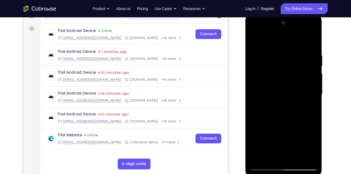
scroll to position [75, 0]
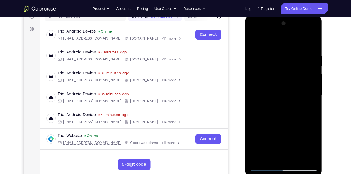
click at [257, 158] on div at bounding box center [283, 95] width 68 height 152
drag, startPoint x: 277, startPoint y: 93, endPoint x: 276, endPoint y: 164, distance: 71.3
click at [276, 164] on div at bounding box center [283, 95] width 68 height 152
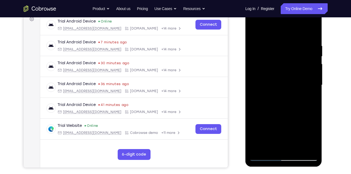
scroll to position [85, 0]
click at [308, 150] on div at bounding box center [283, 85] width 68 height 152
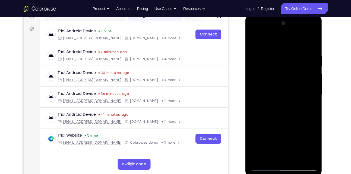
scroll to position [74, 0]
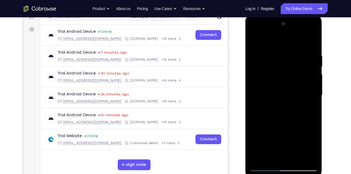
click at [313, 40] on div at bounding box center [283, 96] width 68 height 152
click at [276, 123] on div at bounding box center [283, 96] width 68 height 152
click at [266, 47] on div at bounding box center [283, 96] width 68 height 152
click at [267, 49] on div at bounding box center [283, 96] width 68 height 152
click at [272, 142] on div at bounding box center [283, 96] width 68 height 152
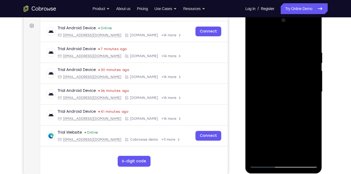
scroll to position [78, 0]
click at [298, 155] on div at bounding box center [283, 92] width 68 height 152
click at [269, 55] on div at bounding box center [283, 92] width 68 height 152
click at [254, 38] on div at bounding box center [283, 92] width 68 height 152
click at [271, 46] on div at bounding box center [283, 92] width 68 height 152
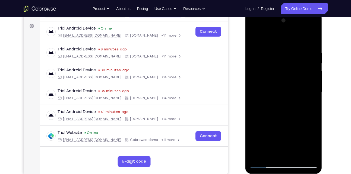
click at [276, 59] on div at bounding box center [283, 92] width 68 height 152
click at [254, 39] on div at bounding box center [283, 92] width 68 height 152
click at [267, 67] on div at bounding box center [283, 92] width 68 height 152
click at [254, 39] on div at bounding box center [283, 92] width 68 height 152
click at [255, 36] on div at bounding box center [283, 92] width 68 height 152
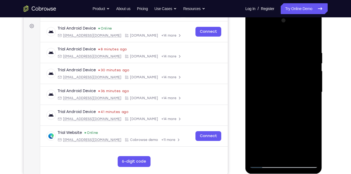
click at [309, 156] on div at bounding box center [283, 92] width 68 height 152
click at [265, 70] on div at bounding box center [283, 92] width 68 height 152
click at [299, 40] on div at bounding box center [283, 92] width 68 height 152
drag, startPoint x: 288, startPoint y: 117, endPoint x: 296, endPoint y: -3, distance: 120.1
click at [296, 12] on html "Online web based iOS Simulators and Android Emulators. Run iPhone, iPad, Mobile…" at bounding box center [283, 93] width 77 height 163
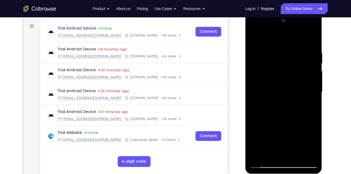
drag, startPoint x: 282, startPoint y: 126, endPoint x: 294, endPoint y: 20, distance: 105.9
click at [294, 20] on div at bounding box center [283, 92] width 68 height 152
drag, startPoint x: 283, startPoint y: 127, endPoint x: 289, endPoint y: 17, distance: 110.8
click at [289, 17] on div at bounding box center [283, 92] width 68 height 152
drag, startPoint x: 289, startPoint y: 124, endPoint x: 294, endPoint y: -3, distance: 126.7
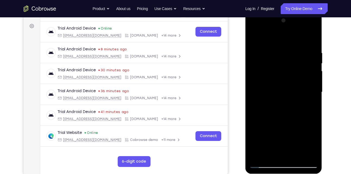
click at [294, 12] on html "Online web based iOS Simulators and Android Emulators. Run iPhone, iPad, Mobile…" at bounding box center [283, 93] width 77 height 163
drag, startPoint x: 283, startPoint y: 107, endPoint x: 281, endPoint y: 52, distance: 55.1
click at [281, 52] on div at bounding box center [283, 92] width 68 height 152
drag, startPoint x: 290, startPoint y: 121, endPoint x: 290, endPoint y: 37, distance: 84.3
click at [290, 37] on div at bounding box center [283, 92] width 68 height 152
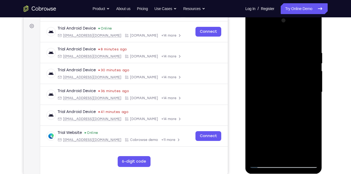
drag, startPoint x: 289, startPoint y: 132, endPoint x: 287, endPoint y: 36, distance: 95.2
click at [287, 36] on div at bounding box center [283, 92] width 68 height 152
drag, startPoint x: 282, startPoint y: 128, endPoint x: 286, endPoint y: 20, distance: 108.0
click at [286, 20] on div at bounding box center [283, 92] width 68 height 152
drag, startPoint x: 284, startPoint y: 130, endPoint x: 282, endPoint y: 32, distance: 98.5
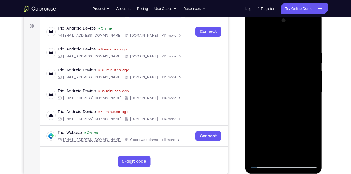
click at [282, 32] on div at bounding box center [283, 92] width 68 height 152
drag, startPoint x: 285, startPoint y: 126, endPoint x: 285, endPoint y: 33, distance: 93.0
click at [285, 33] on div at bounding box center [283, 92] width 68 height 152
drag, startPoint x: 286, startPoint y: 140, endPoint x: 291, endPoint y: 10, distance: 130.3
click at [291, 12] on html "Online web based iOS Simulators and Android Emulators. Run iPhone, iPad, Mobile…" at bounding box center [283, 93] width 77 height 163
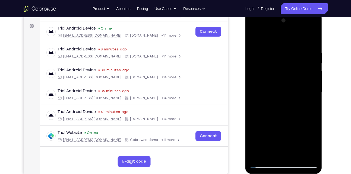
drag, startPoint x: 287, startPoint y: 141, endPoint x: 287, endPoint y: 18, distance: 122.6
click at [287, 18] on div at bounding box center [283, 92] width 68 height 152
drag, startPoint x: 287, startPoint y: 138, endPoint x: 284, endPoint y: 23, distance: 114.7
click at [284, 23] on div at bounding box center [283, 92] width 68 height 152
drag, startPoint x: 286, startPoint y: 141, endPoint x: 282, endPoint y: 45, distance: 96.1
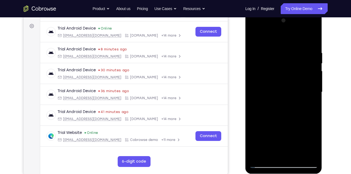
click at [282, 45] on div at bounding box center [283, 92] width 68 height 152
drag, startPoint x: 284, startPoint y: 146, endPoint x: 284, endPoint y: 30, distance: 116.1
click at [284, 30] on div at bounding box center [283, 92] width 68 height 152
drag, startPoint x: 284, startPoint y: 142, endPoint x: 281, endPoint y: 65, distance: 77.1
click at [281, 65] on div at bounding box center [283, 92] width 68 height 152
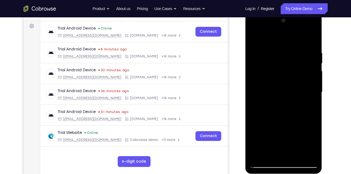
drag, startPoint x: 288, startPoint y: 133, endPoint x: 287, endPoint y: 60, distance: 72.9
click at [287, 60] on div at bounding box center [283, 92] width 68 height 152
drag, startPoint x: 283, startPoint y: 139, endPoint x: 283, endPoint y: 65, distance: 74.3
click at [283, 65] on div at bounding box center [283, 92] width 68 height 152
drag, startPoint x: 285, startPoint y: 145, endPoint x: 291, endPoint y: 71, distance: 73.7
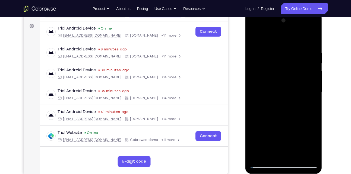
click at [291, 71] on div at bounding box center [283, 92] width 68 height 152
drag, startPoint x: 283, startPoint y: 141, endPoint x: 286, endPoint y: 45, distance: 96.3
click at [286, 45] on div at bounding box center [283, 92] width 68 height 152
drag, startPoint x: 284, startPoint y: 142, endPoint x: 282, endPoint y: 52, distance: 89.5
click at [282, 52] on div at bounding box center [283, 92] width 68 height 152
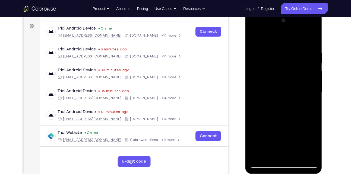
drag, startPoint x: 286, startPoint y: 141, endPoint x: 283, endPoint y: 43, distance: 98.2
click at [283, 43] on div at bounding box center [283, 92] width 68 height 152
drag, startPoint x: 287, startPoint y: 139, endPoint x: 286, endPoint y: 50, distance: 88.7
click at [286, 50] on div at bounding box center [283, 92] width 68 height 152
